Goal: Transaction & Acquisition: Purchase product/service

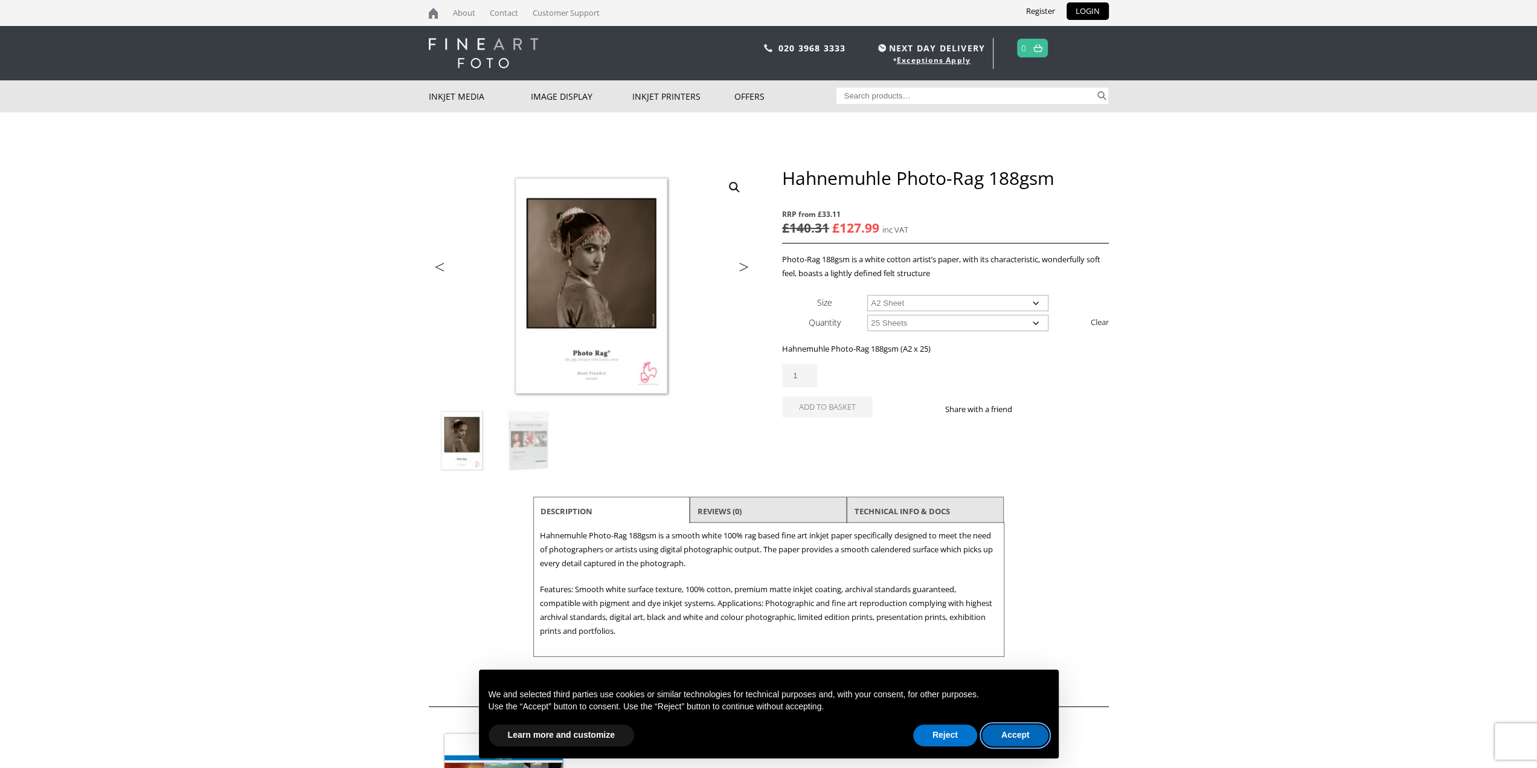
click at [1029, 739] on button "Accept" at bounding box center [1015, 735] width 67 height 22
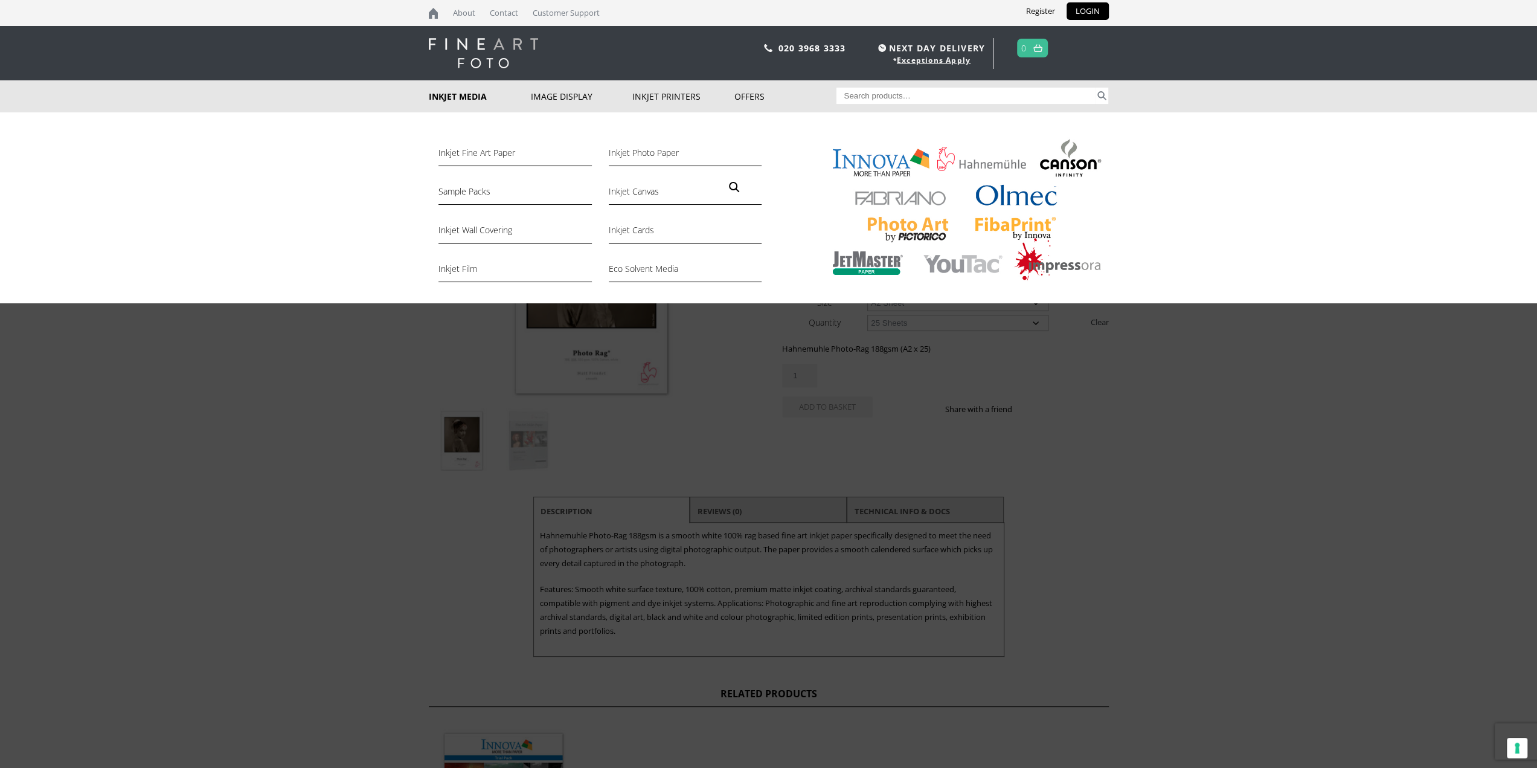
click at [480, 91] on link "Inkjet Media" at bounding box center [480, 96] width 102 height 32
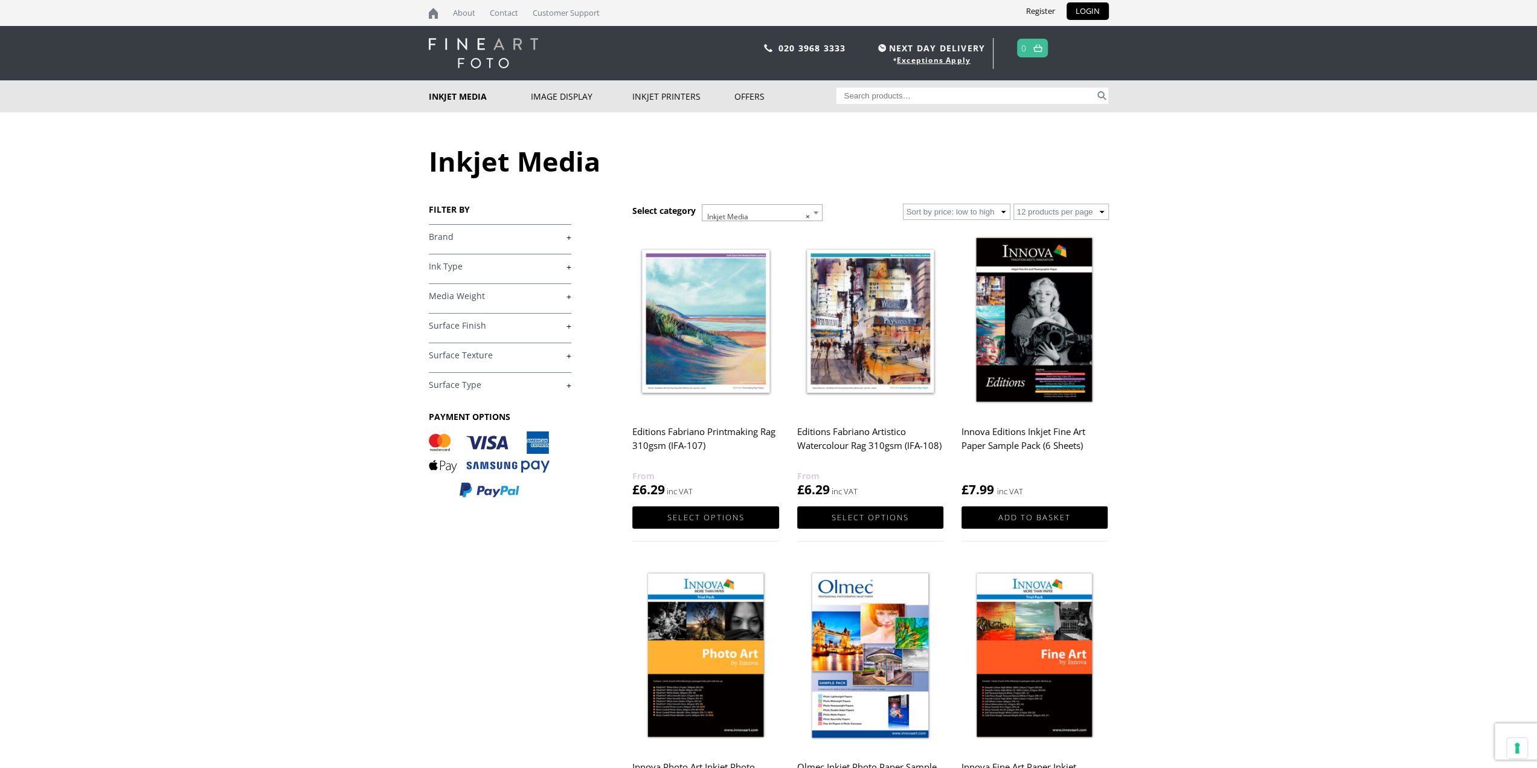
click at [570, 294] on link "+" at bounding box center [500, 296] width 143 height 11
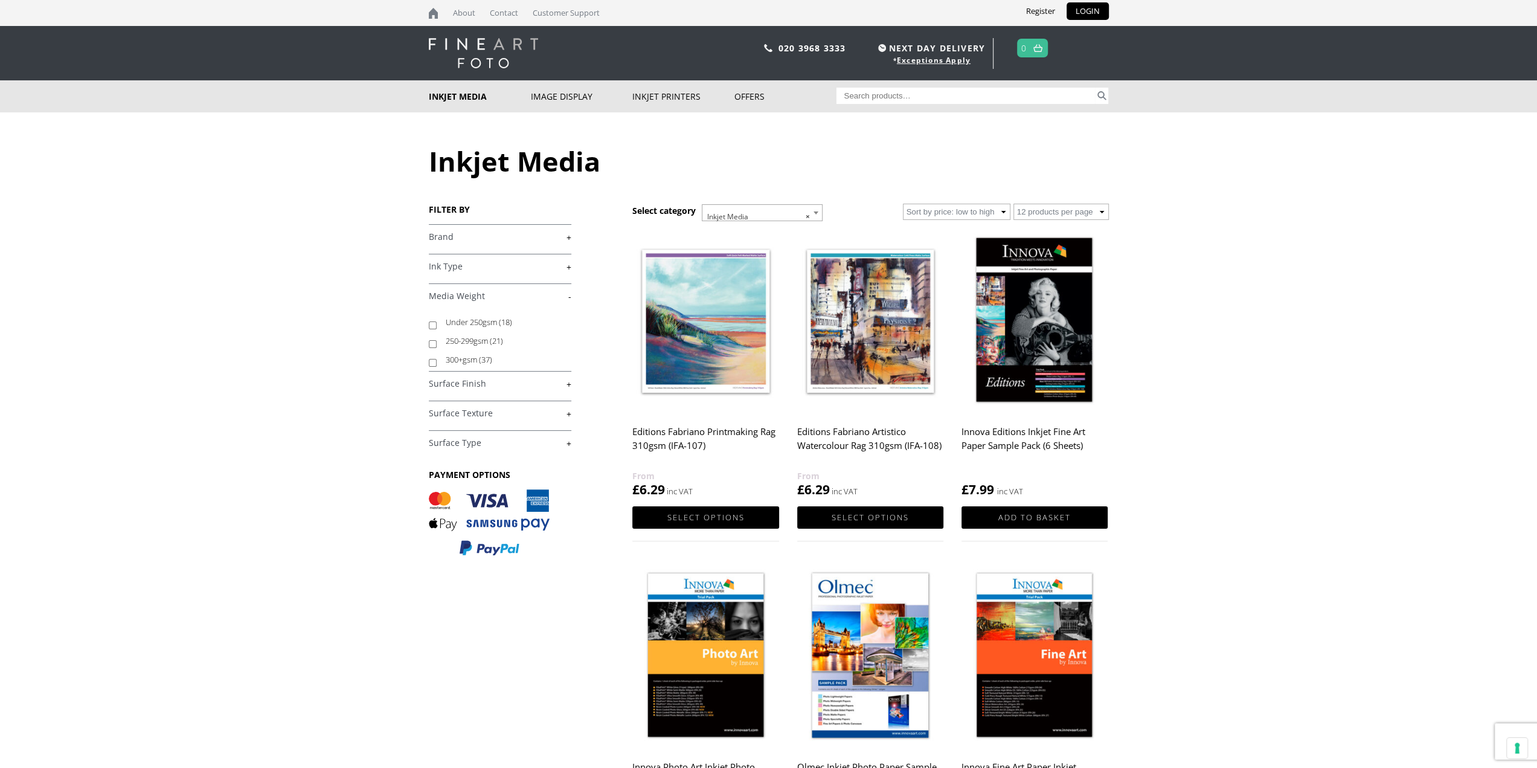
click at [454, 359] on label "300+gsm (37)" at bounding box center [503, 359] width 114 height 19
click at [437, 359] on input "300+gsm (37)" at bounding box center [433, 363] width 8 height 8
checkbox input "true"
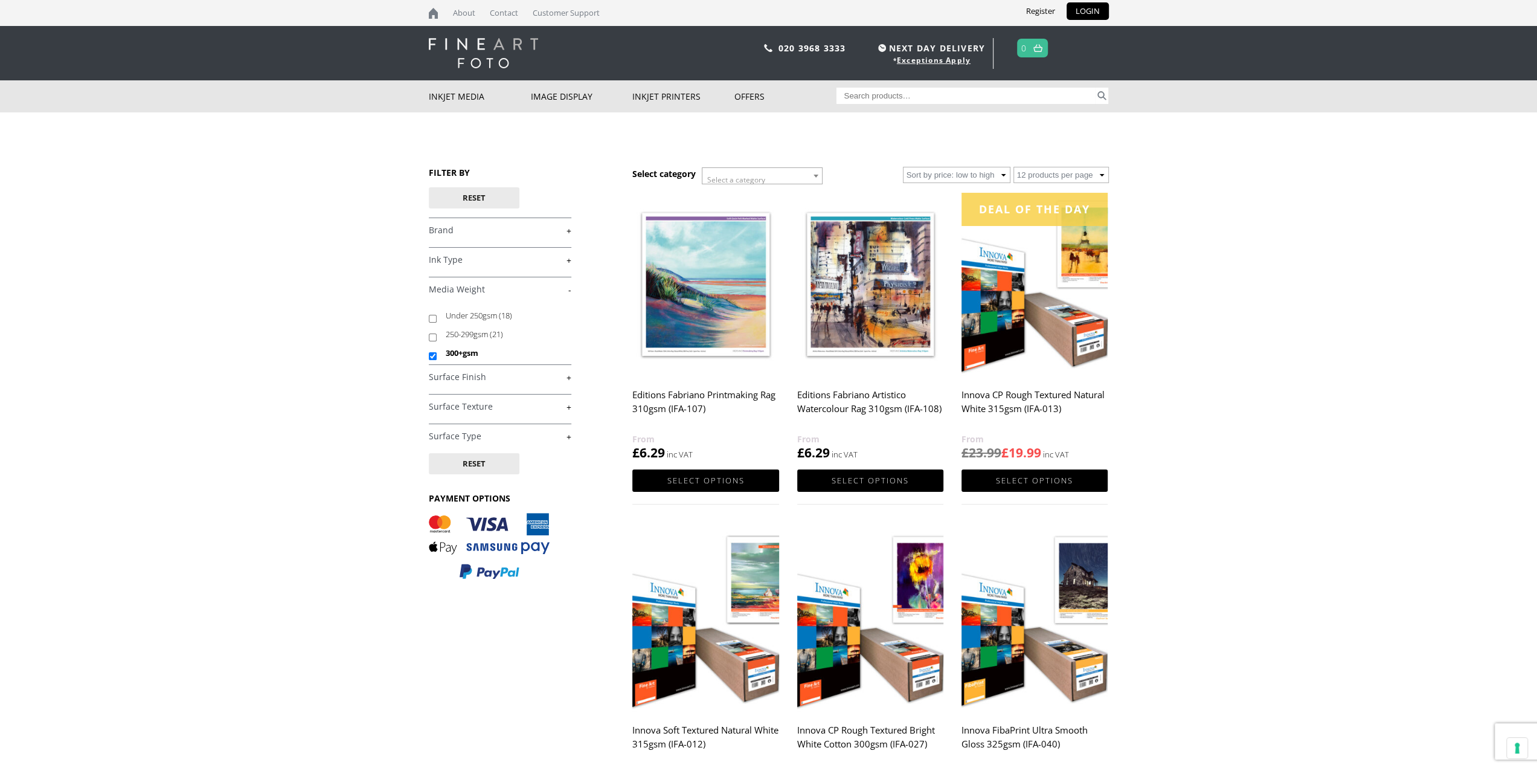
click at [571, 259] on div "FILTER BY Reset £ 0.00 - £ 25.00 (6) £ 25.00 - £ 74.99 (29) £" at bounding box center [531, 379] width 204 height 425
click at [567, 259] on link "+" at bounding box center [500, 259] width 143 height 11
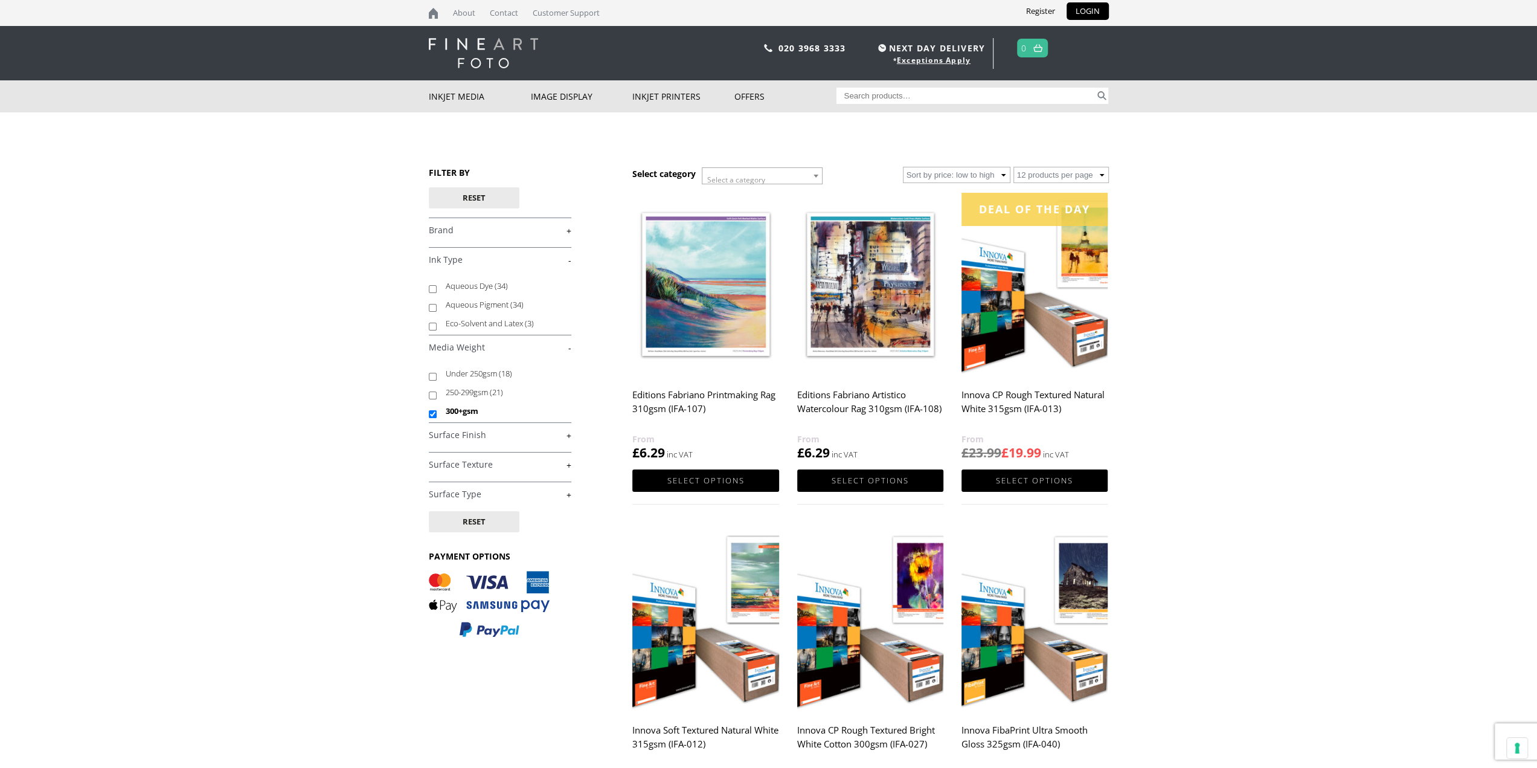
click at [571, 259] on div "FILTER BY Reset £ 0.00 - £ 25.00 (6) £ 25.00 - £ 74.99 (29) £" at bounding box center [531, 408] width 204 height 483
click at [571, 258] on div "FILTER BY Reset £ 0.00 - £ 25.00 (6) £ 25.00 - £ 74.99 (29) £" at bounding box center [531, 408] width 204 height 483
click at [568, 262] on link "-" at bounding box center [500, 259] width 143 height 11
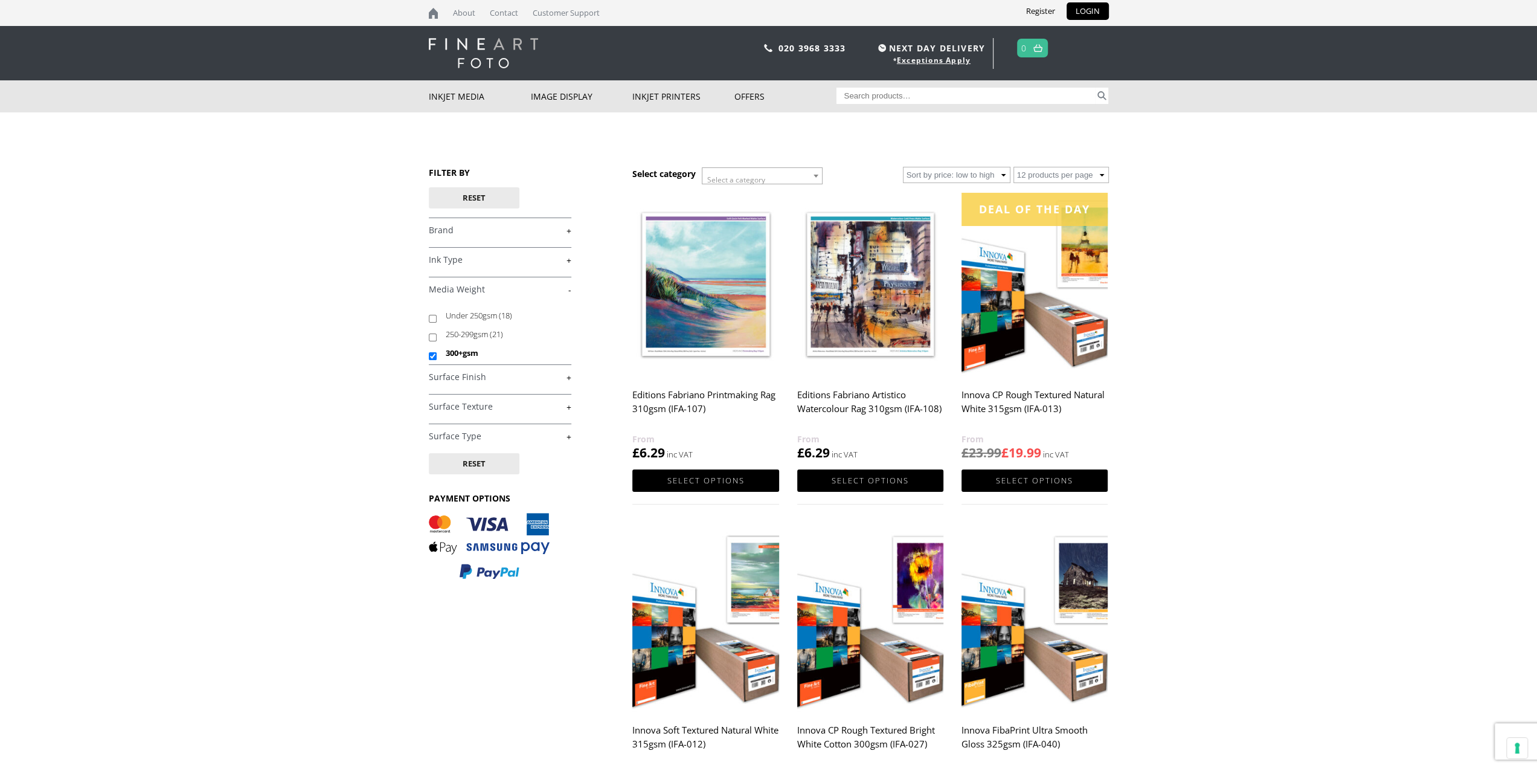
click at [568, 376] on link "+" at bounding box center [500, 376] width 143 height 11
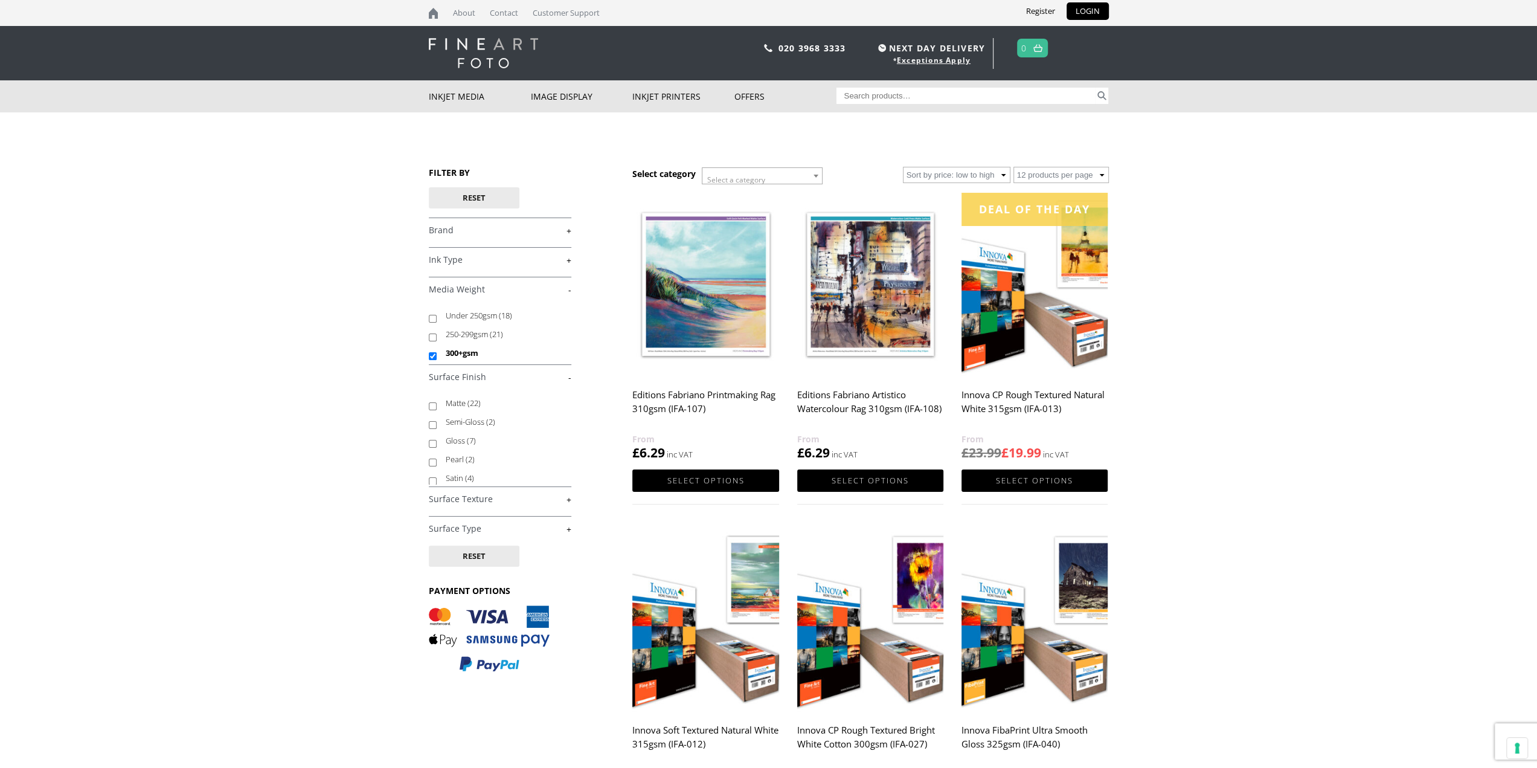
click at [431, 440] on input "Gloss (7)" at bounding box center [433, 444] width 8 height 8
checkbox input "true"
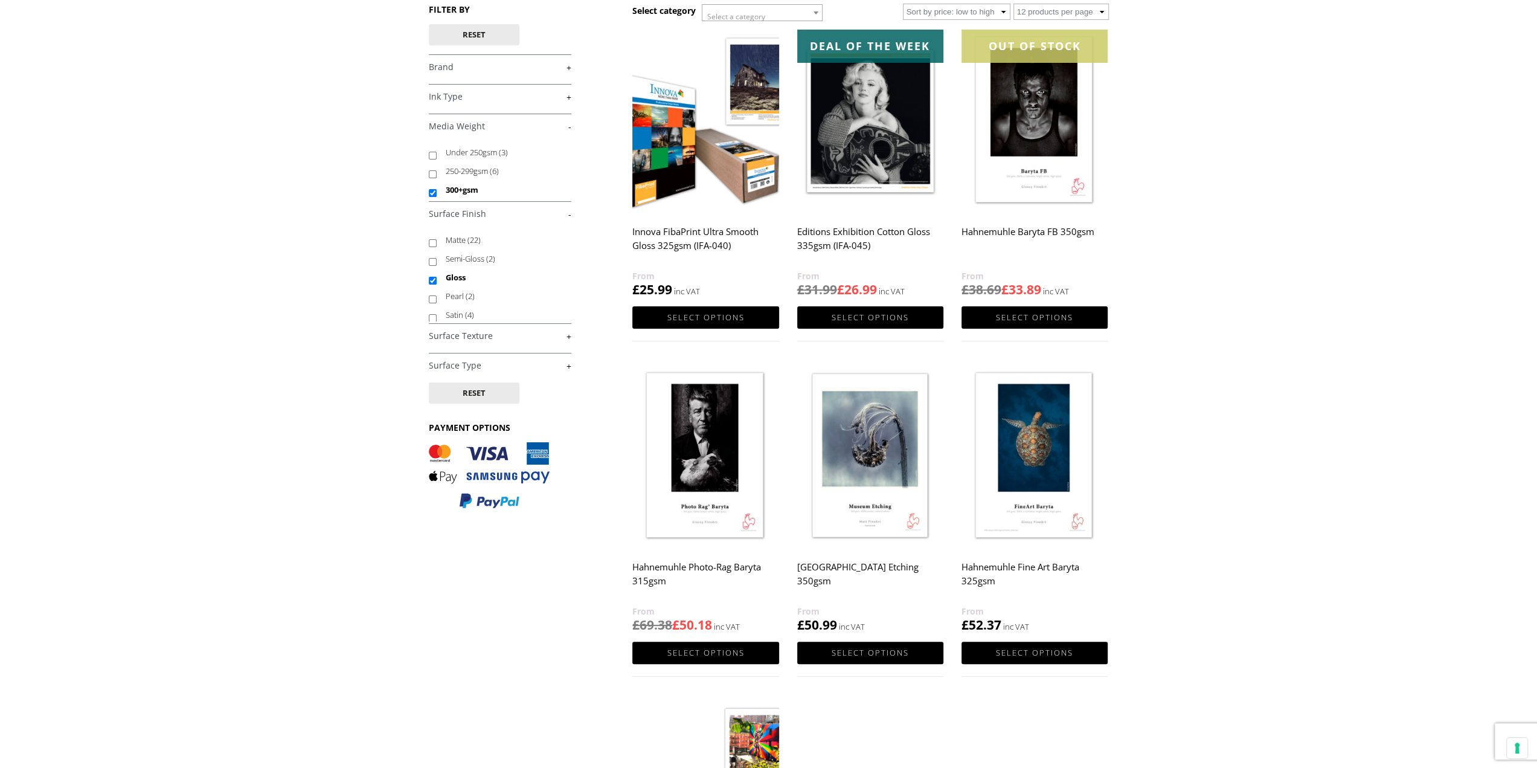
scroll to position [60, 0]
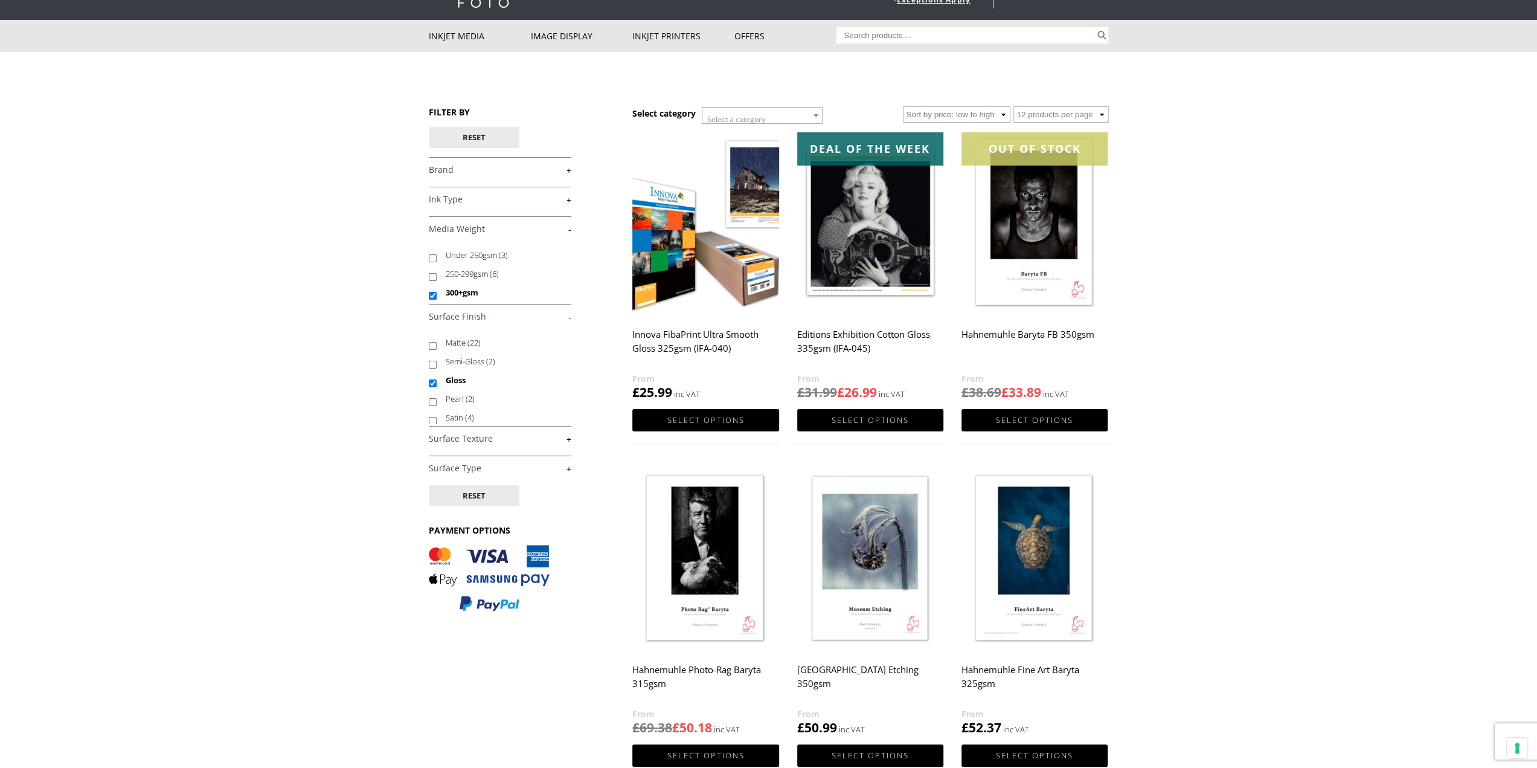
click at [707, 567] on img at bounding box center [705, 559] width 146 height 183
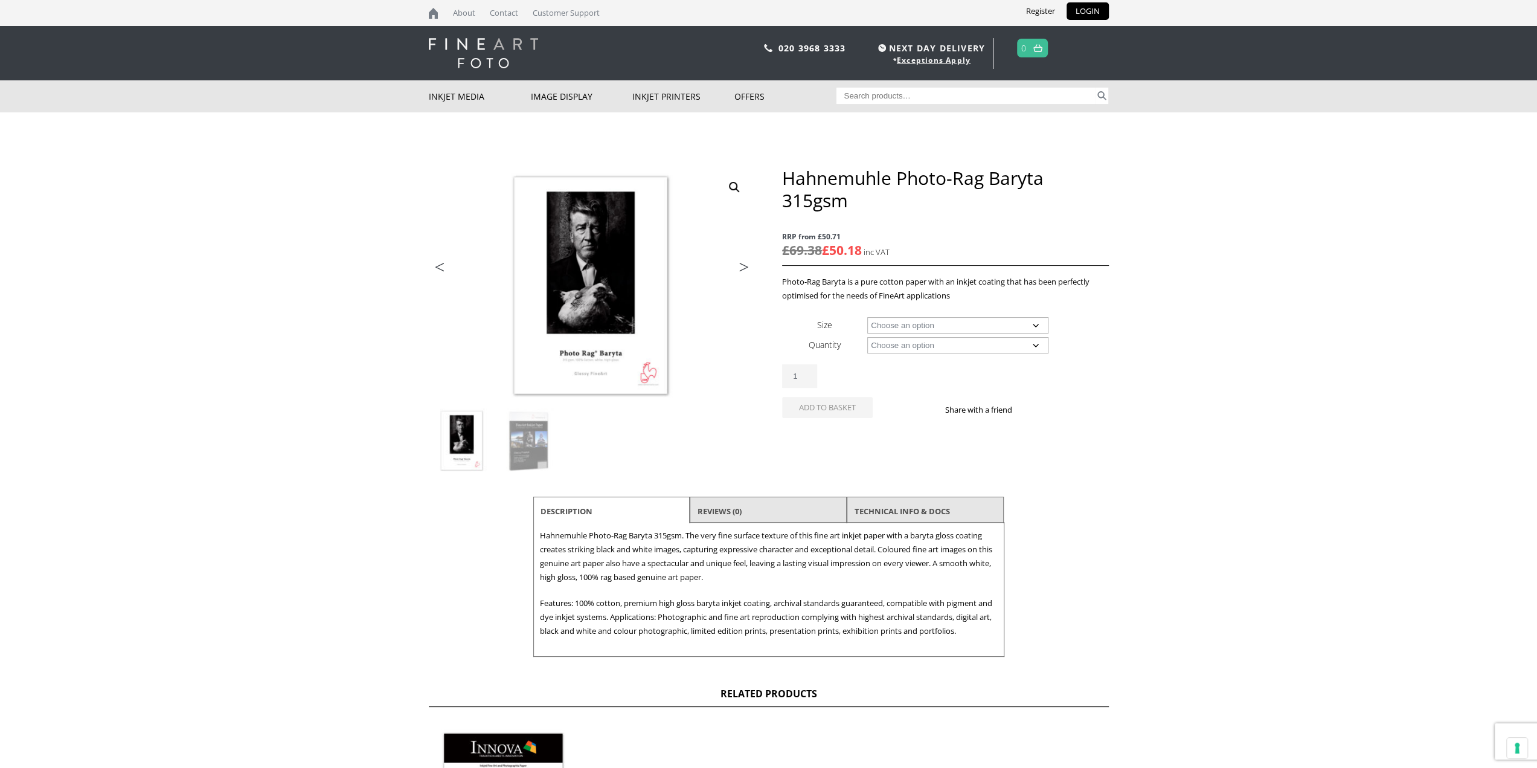
click at [1035, 326] on select "Choose an option A4 Sheet A3 Sheet A3+ Sheet A2 Sheet 17" Wide Roll 24" Wide Ro…" at bounding box center [957, 325] width 181 height 16
click at [867, 317] on select "Choose an option A4 Sheet A3 Sheet A3+ Sheet A2 Sheet 17" Wide Roll 24" Wide Ro…" at bounding box center [957, 325] width 181 height 16
select select "a2-sheet"
click at [1036, 346] on select "Choose an option 25 Sheets" at bounding box center [957, 345] width 181 height 16
select select "25-sheets"
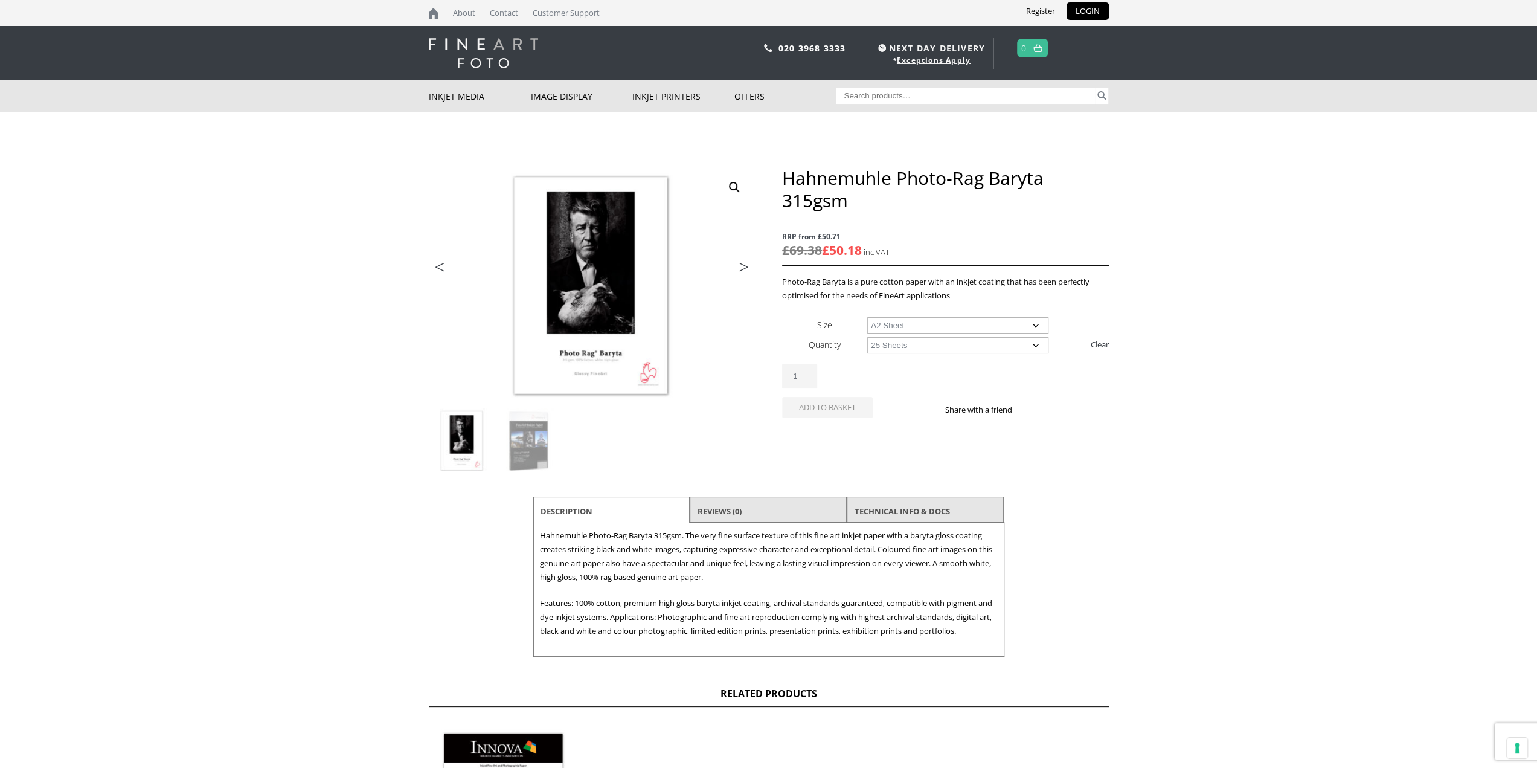
click at [867, 337] on select "Choose an option 25 Sheets" at bounding box center [957, 345] width 181 height 16
click at [1041, 323] on select "Choose an option A4 Sheet A3 Sheet A3+ Sheet A2 Sheet" at bounding box center [957, 325] width 181 height 16
click at [867, 317] on select "Choose an option A4 Sheet A3 Sheet A3+ Sheet A2 Sheet" at bounding box center [957, 325] width 181 height 16
click at [1037, 322] on select "Choose an option A4 Sheet A3 Sheet A3+ Sheet A2 Sheet" at bounding box center [957, 325] width 181 height 16
click at [867, 317] on select "Choose an option A4 Sheet A3 Sheet A3+ Sheet A2 Sheet" at bounding box center [957, 325] width 181 height 16
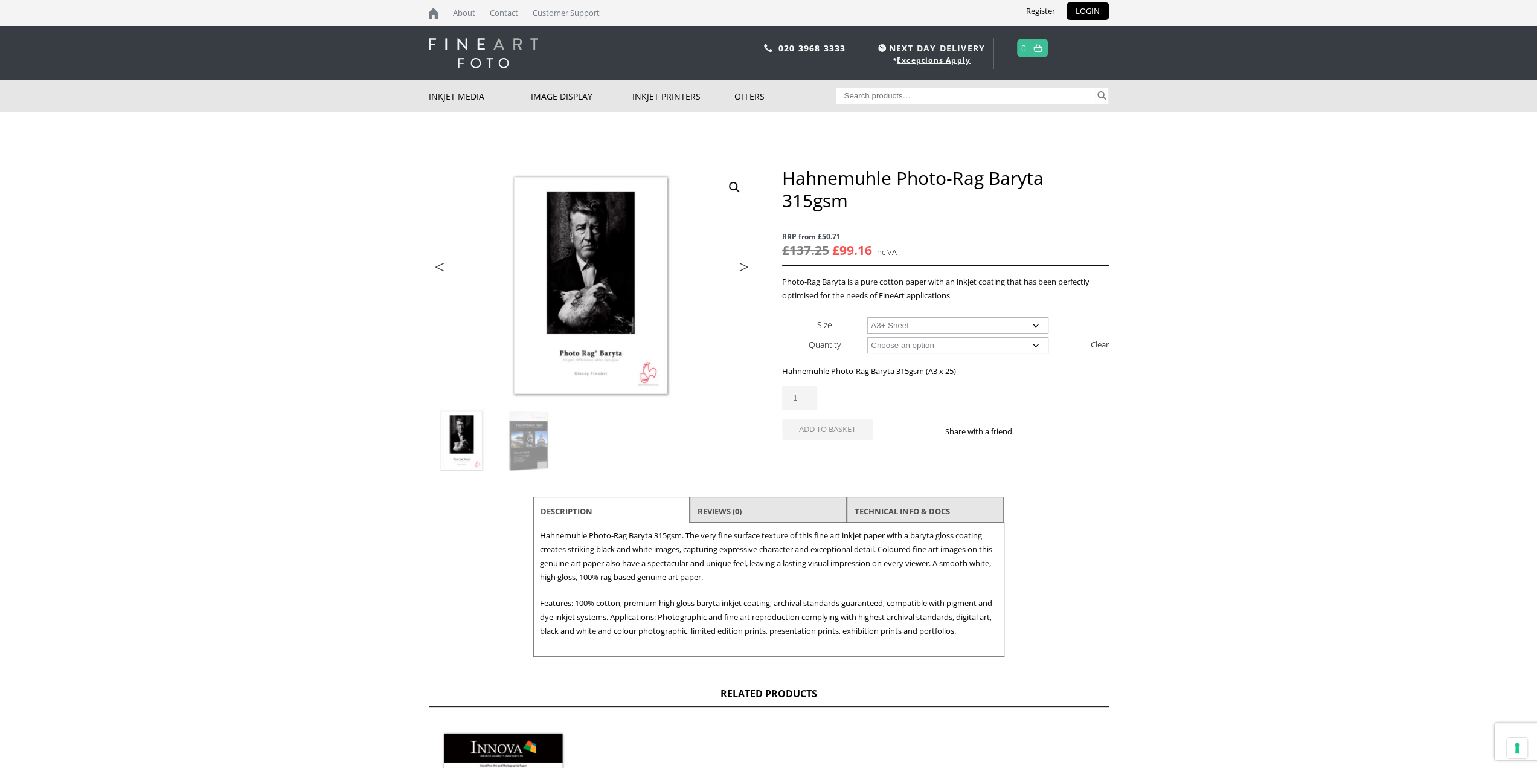
select select "a3-sheet-2"
click at [522, 434] on img at bounding box center [528, 440] width 65 height 65
